Goal: Task Accomplishment & Management: Manage account settings

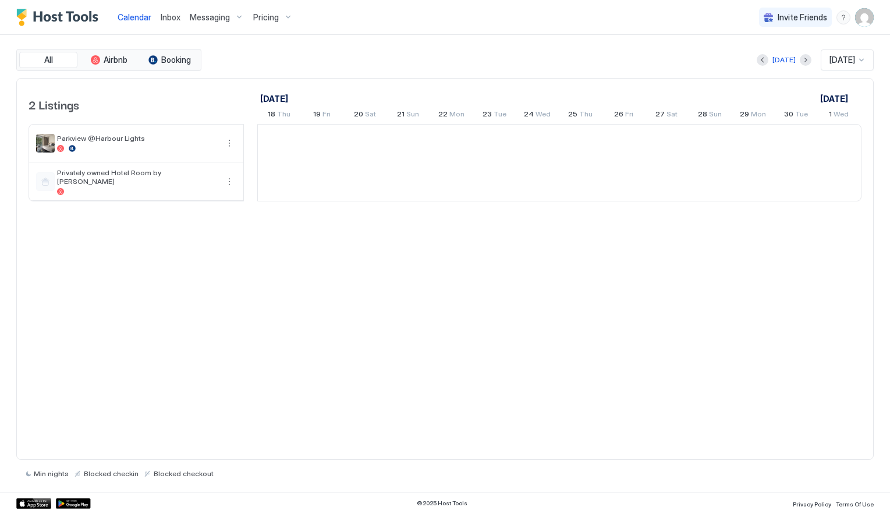
scroll to position [0, 647]
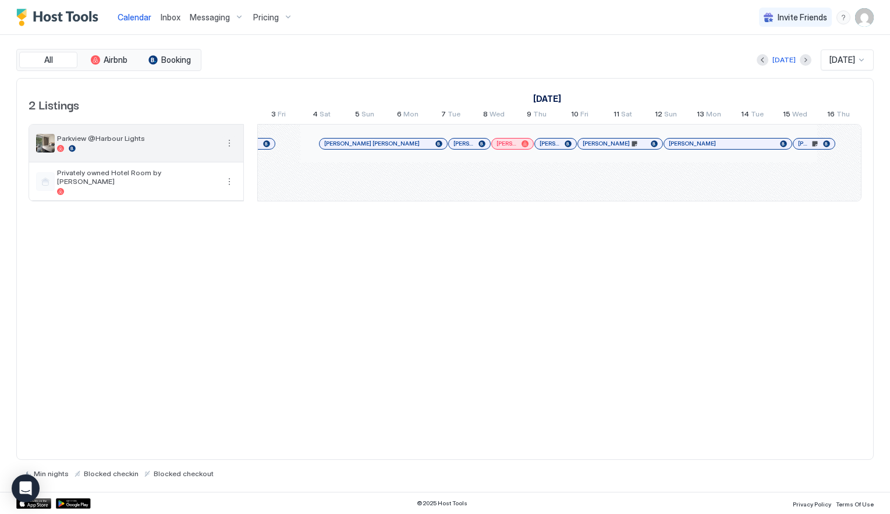
click at [229, 143] on button "More options" at bounding box center [229, 143] width 14 height 14
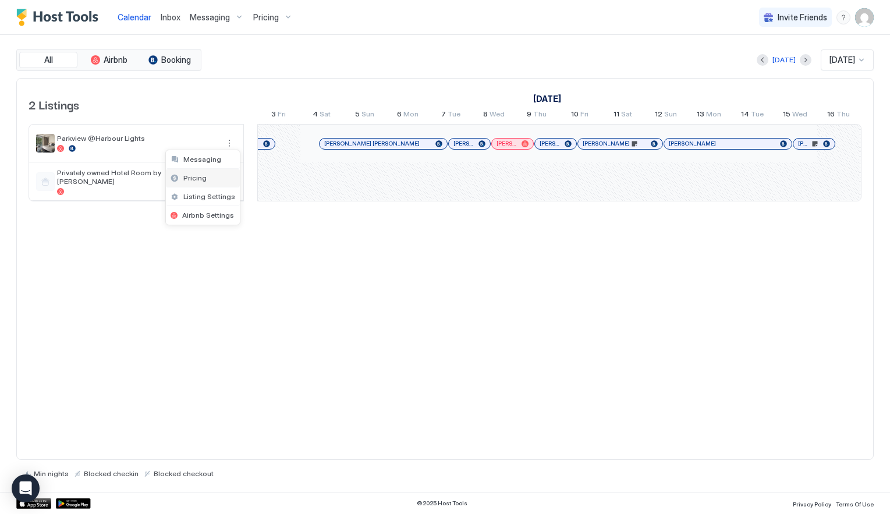
click at [201, 176] on span "Pricing" at bounding box center [194, 177] width 23 height 9
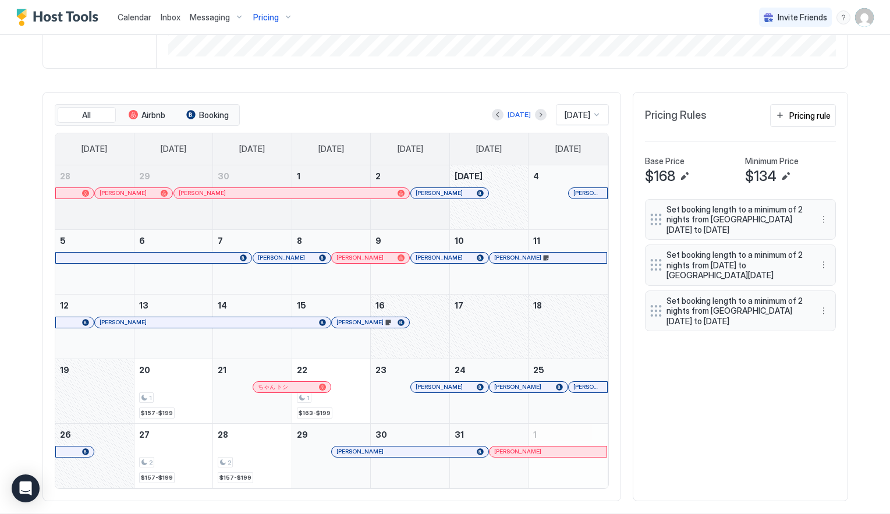
scroll to position [318, 0]
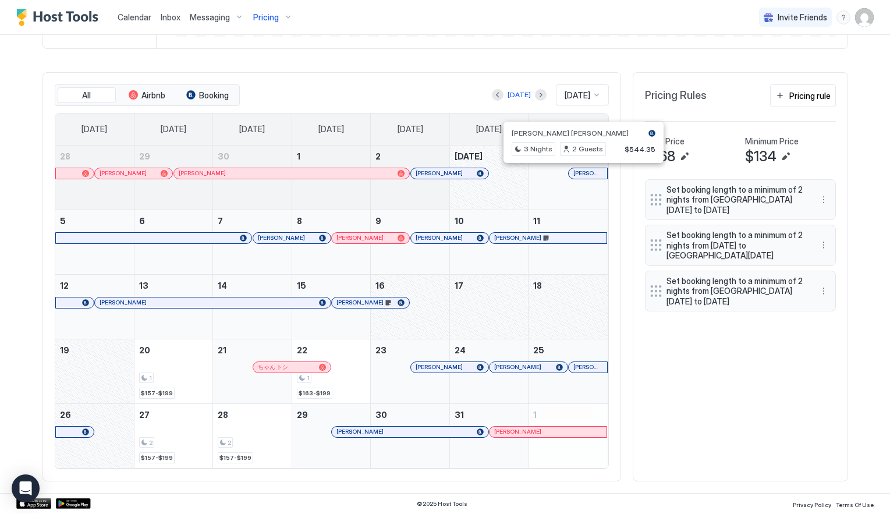
click at [578, 174] on div at bounding box center [578, 173] width 9 height 9
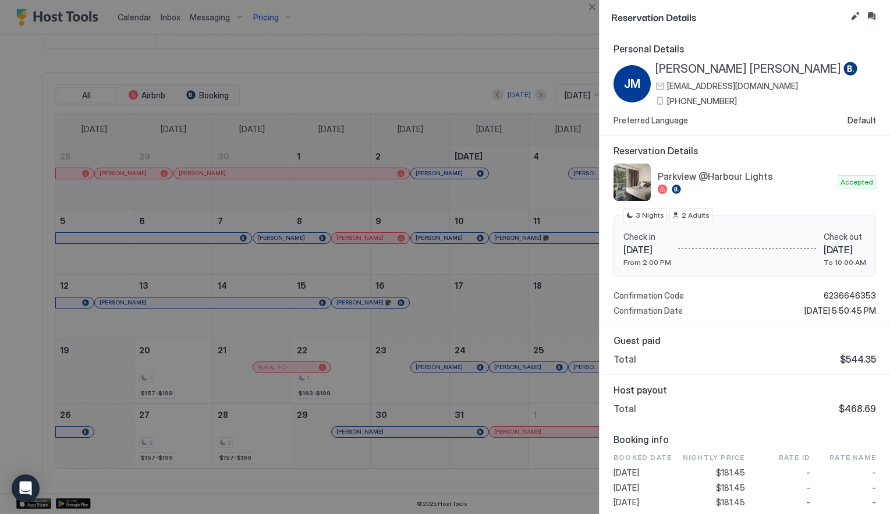
click at [332, 26] on div at bounding box center [445, 257] width 890 height 514
click at [592, 9] on button "Close" at bounding box center [592, 7] width 14 height 14
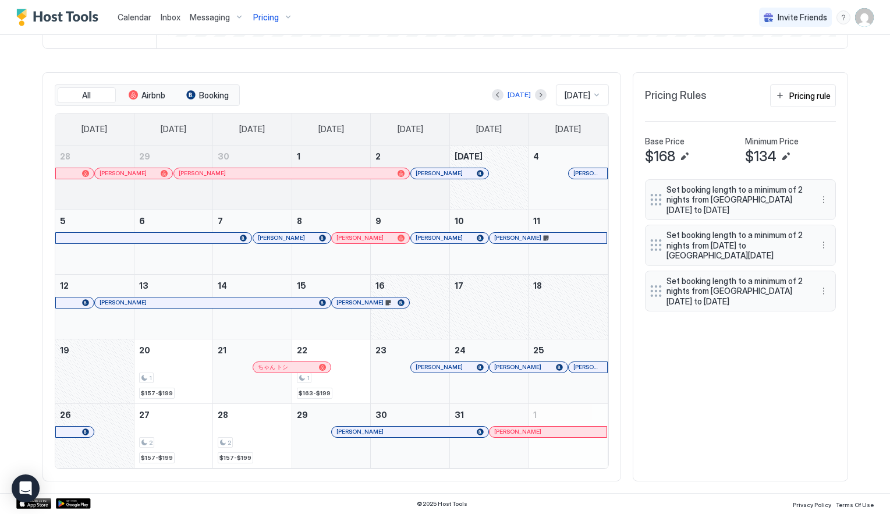
click at [701, 389] on div "All Airbnb Booking [DATE] [DATE] [DATE] [DATE] [DATE] [DATE] [DATE] [DATE] [DAT…" at bounding box center [444, 276] width 805 height 409
click at [279, 17] on div "Pricing" at bounding box center [272, 18] width 49 height 20
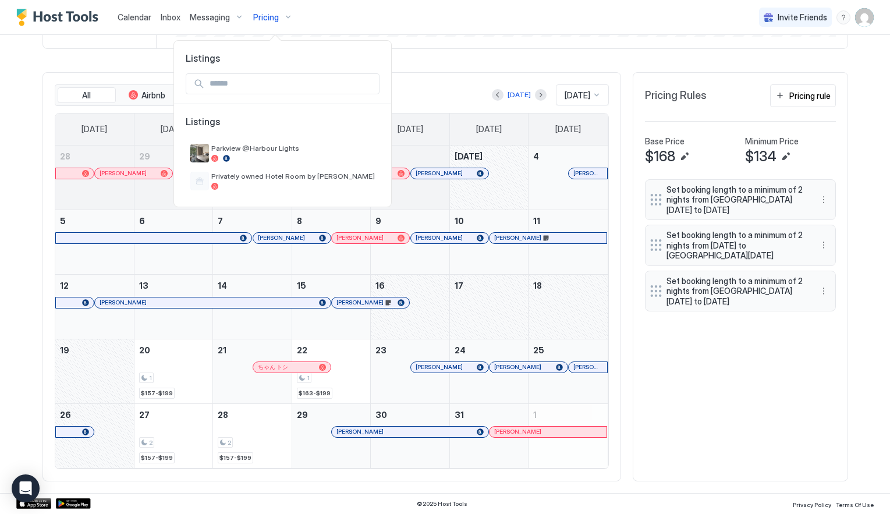
click at [452, 28] on div at bounding box center [445, 257] width 890 height 514
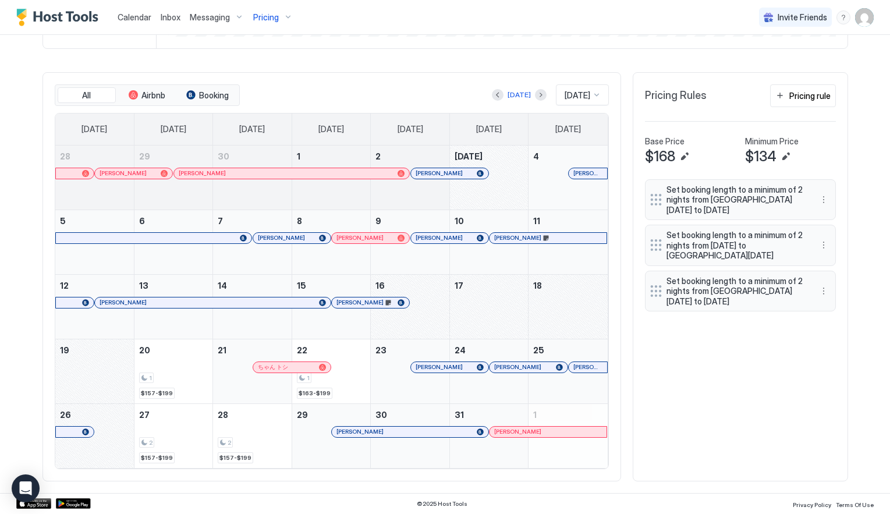
click at [584, 173] on div at bounding box center [584, 173] width 9 height 9
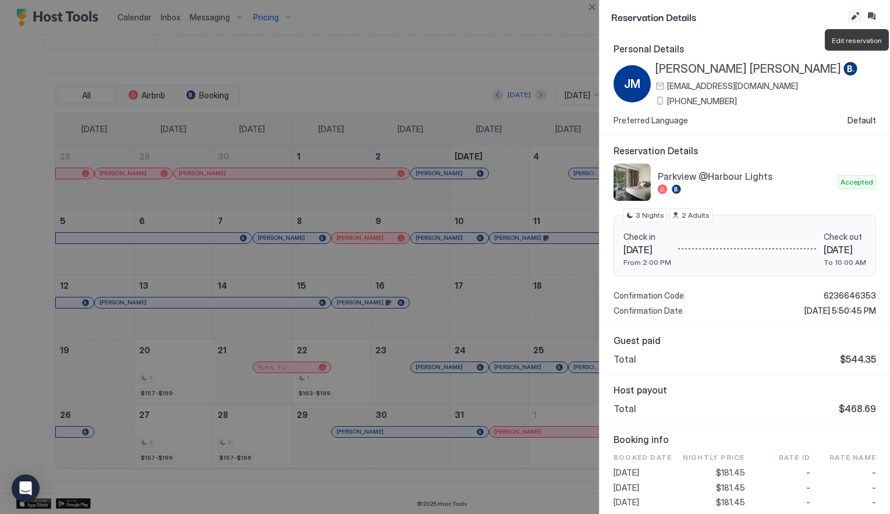
click at [856, 16] on button "Edit reservation" at bounding box center [855, 16] width 14 height 14
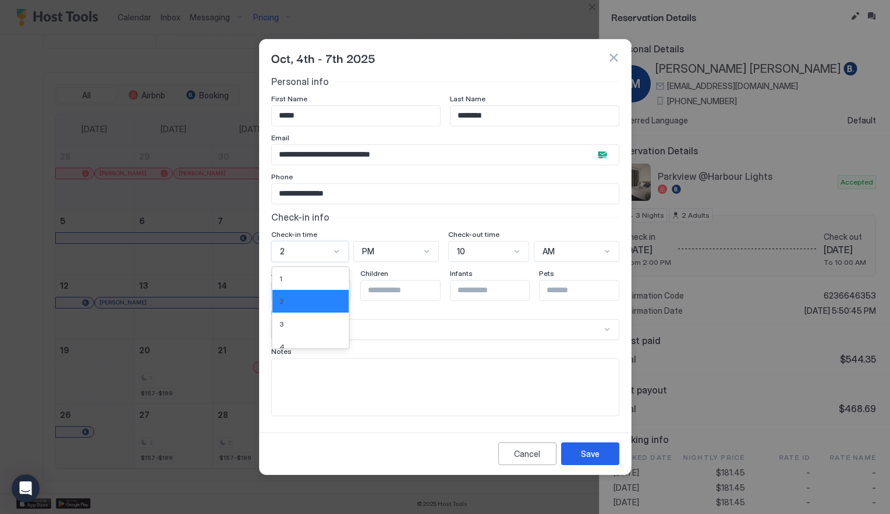
click at [333, 249] on div at bounding box center [336, 251] width 9 height 9
click at [293, 296] on div "10" at bounding box center [310, 298] width 63 height 9
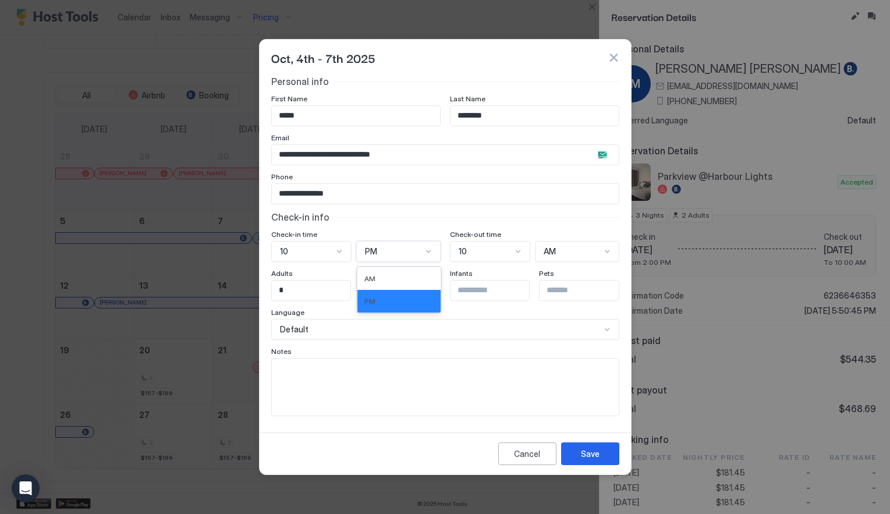
click at [412, 253] on div "PM" at bounding box center [393, 251] width 57 height 10
click at [401, 276] on div "AM" at bounding box center [398, 278] width 69 height 9
click at [592, 454] on div "Save" at bounding box center [590, 453] width 19 height 12
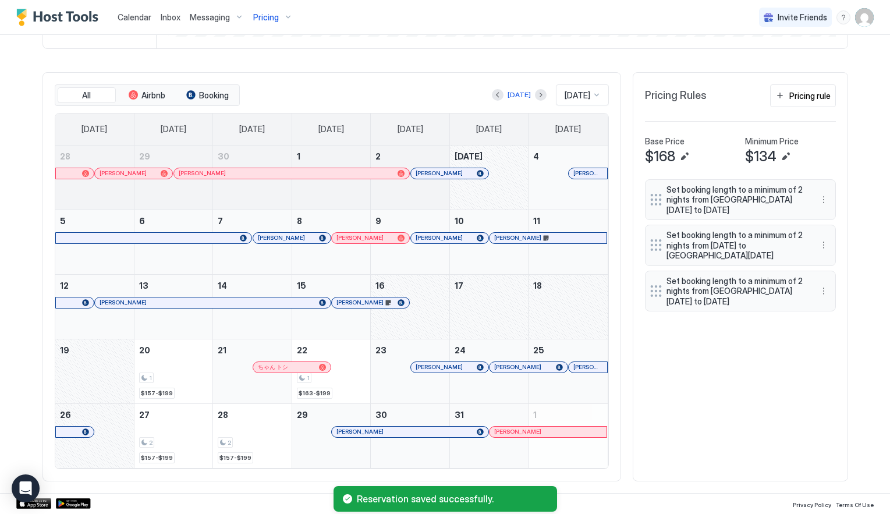
click at [732, 419] on div "All Airbnb Booking [DATE] [DATE] [DATE] [DATE] [DATE] [DATE] [DATE] [DATE] [DAT…" at bounding box center [444, 276] width 805 height 409
click at [581, 173] on div at bounding box center [580, 173] width 9 height 9
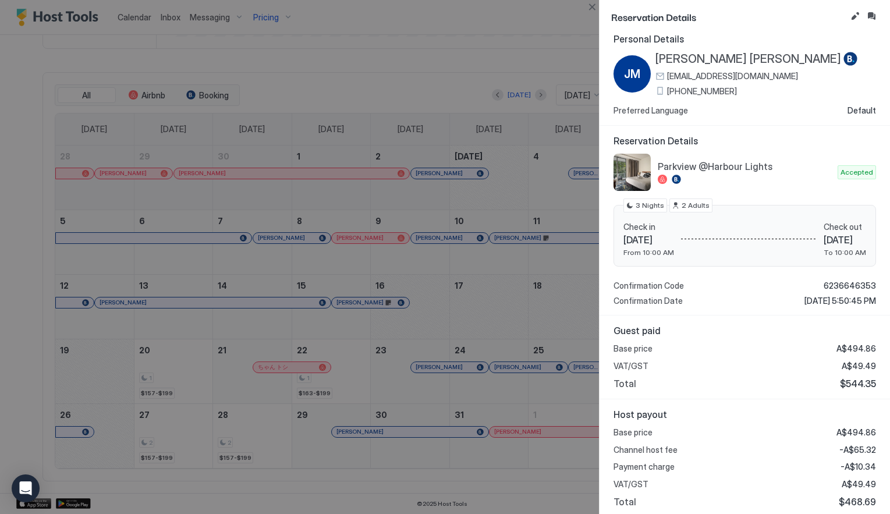
scroll to position [0, 0]
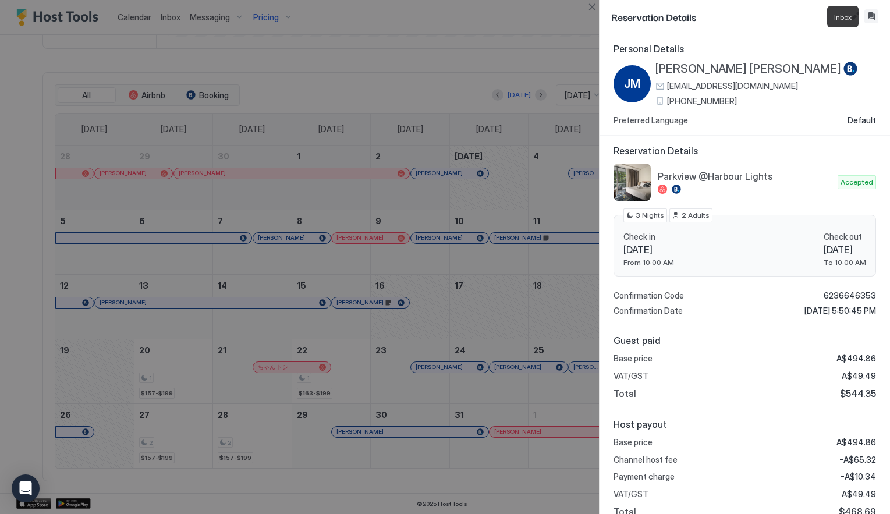
click at [872, 16] on button "Inbox" at bounding box center [871, 16] width 14 height 14
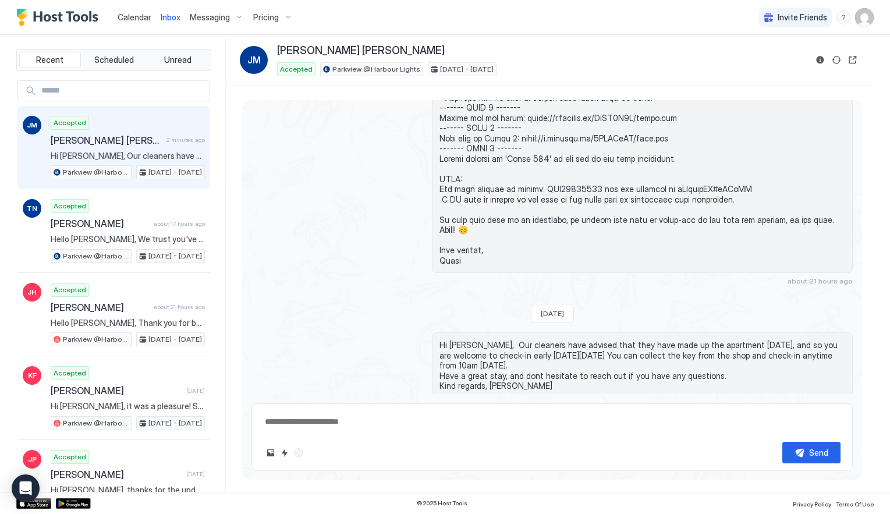
scroll to position [672, 0]
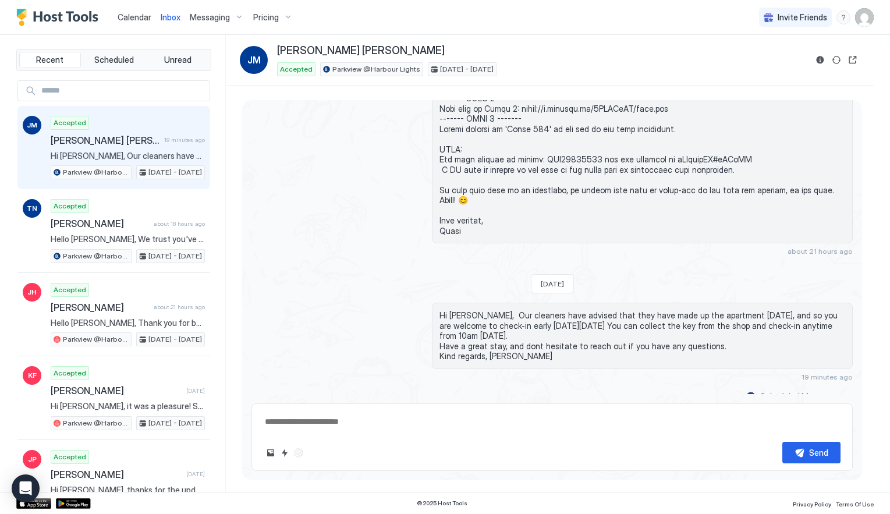
type textarea "*"
